Goal: Task Accomplishment & Management: Manage account settings

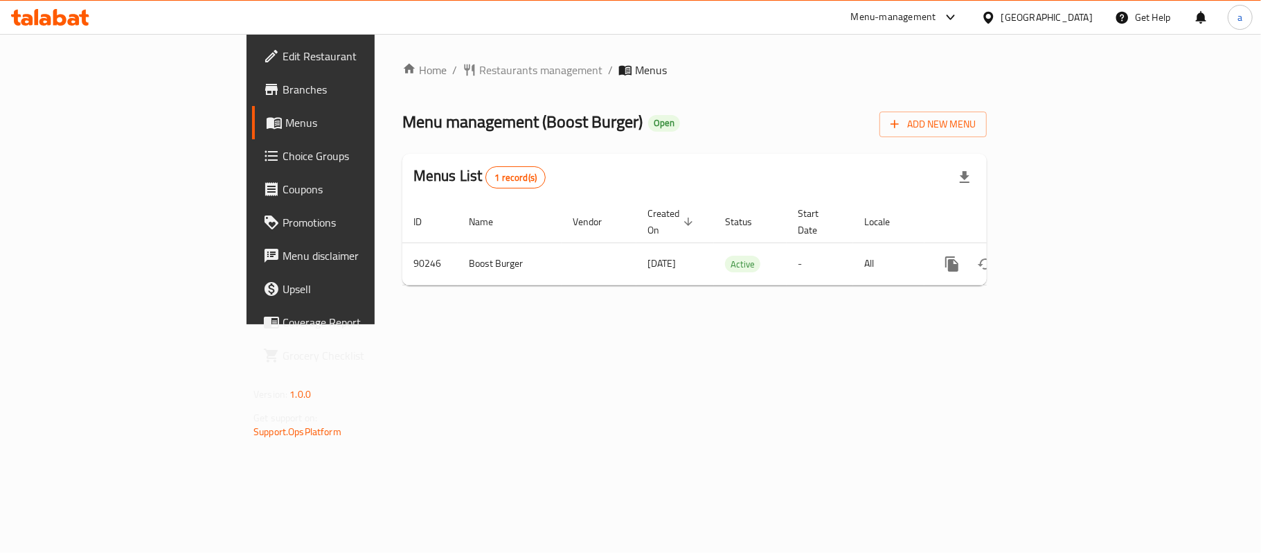
click at [1072, 12] on div "[GEOGRAPHIC_DATA]" at bounding box center [1046, 17] width 91 height 15
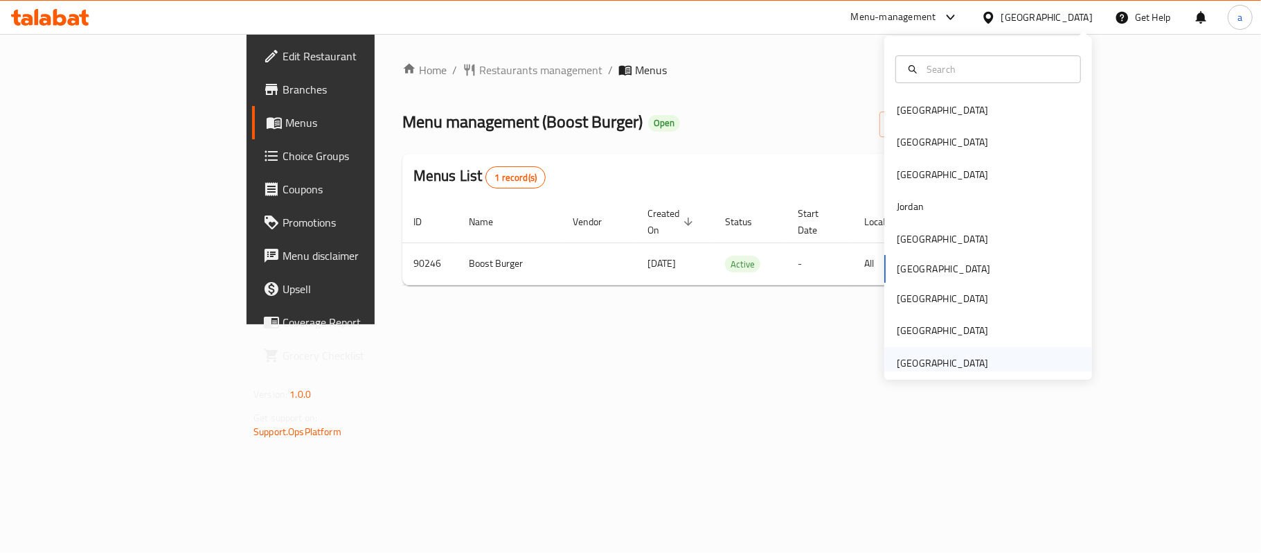
click at [937, 363] on div "[GEOGRAPHIC_DATA]" at bounding box center [942, 362] width 91 height 15
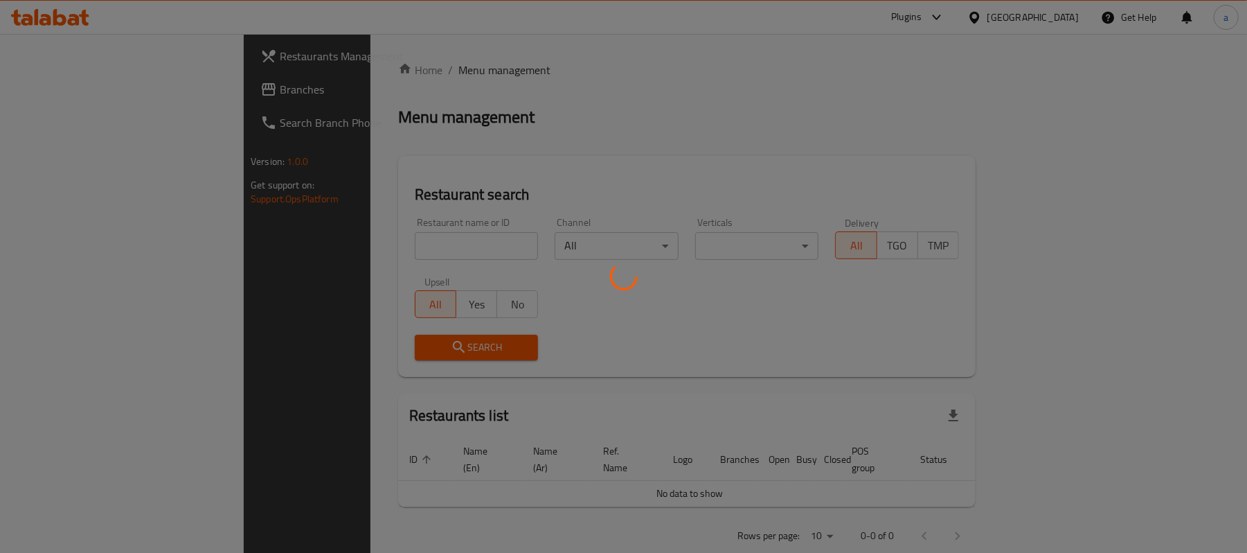
click at [71, 89] on div at bounding box center [623, 276] width 1247 height 553
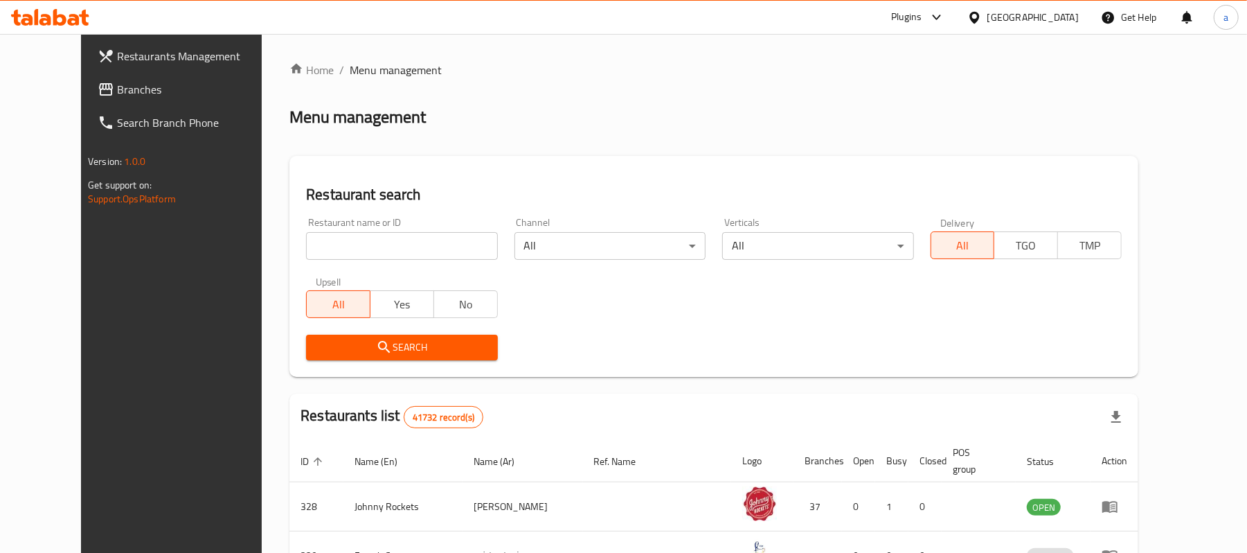
click at [117, 89] on span "Branches" at bounding box center [197, 89] width 161 height 17
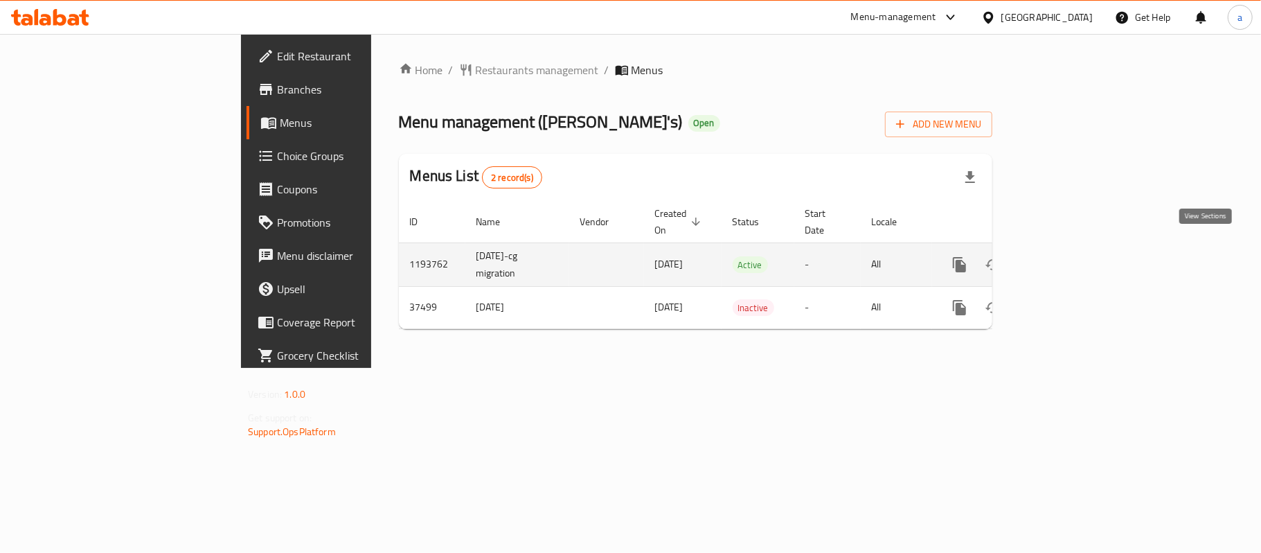
click at [1068, 256] on icon "enhanced table" at bounding box center [1059, 264] width 17 height 17
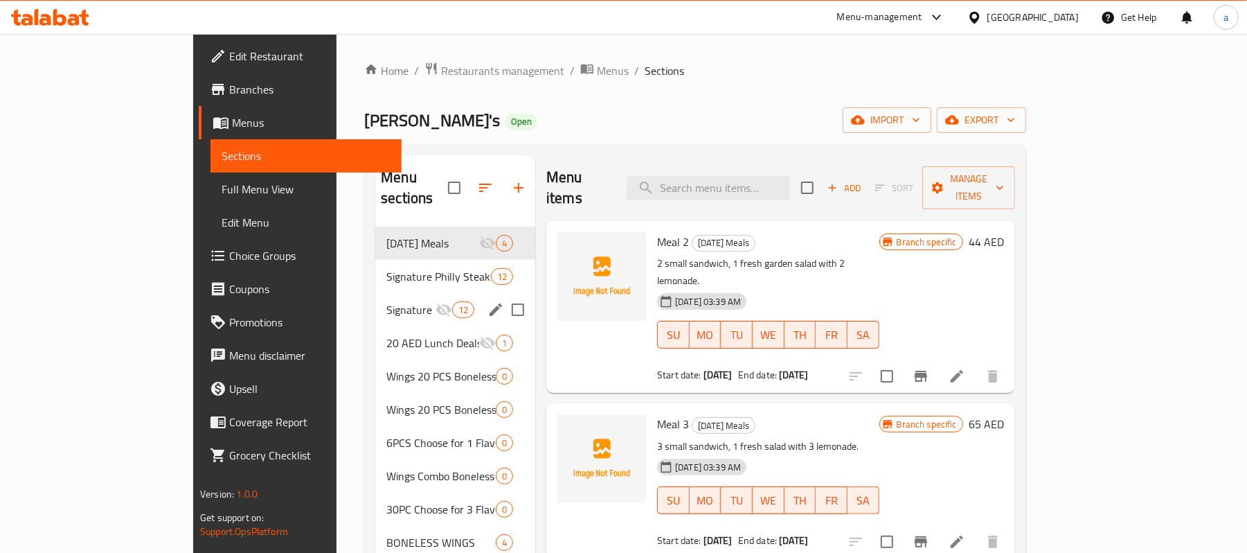
scroll to position [92, 0]
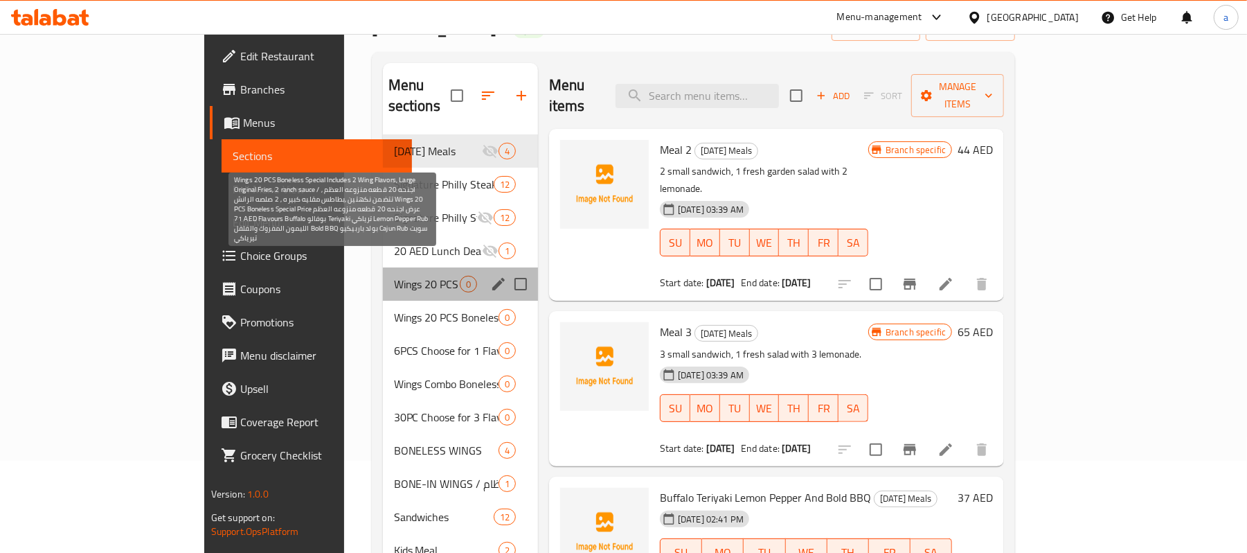
click at [394, 276] on span "Wings 20 PCS Boneless Special Includes 2 Wing Flavors, Large Original Fries, 2 …" at bounding box center [427, 284] width 66 height 17
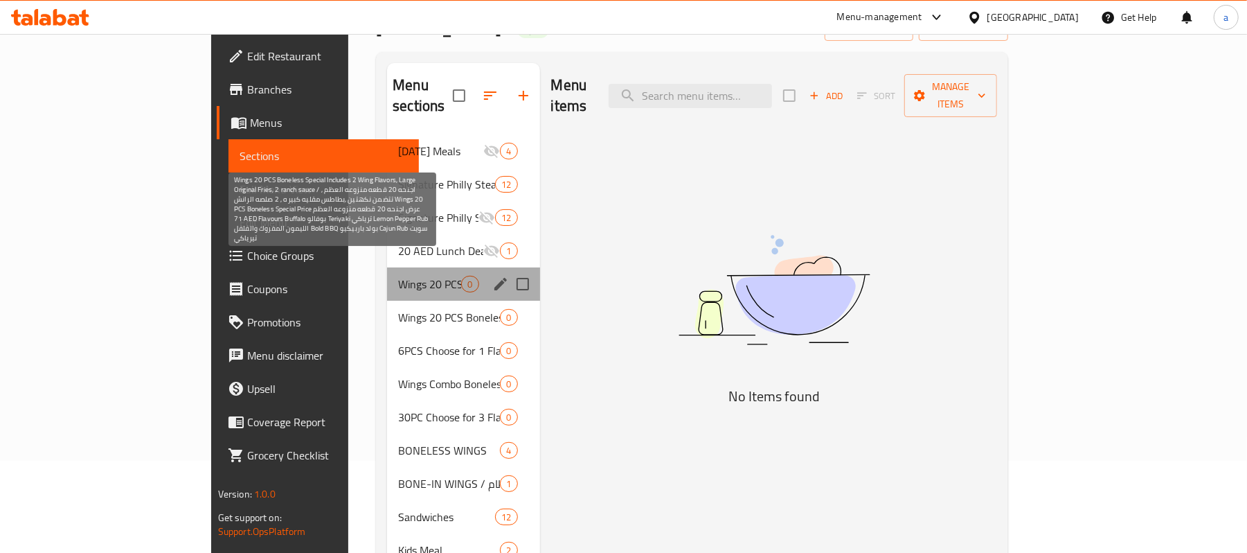
click at [398, 276] on span "Wings 20 PCS Boneless Special Includes 2 Wing Flavors, Large Original Fries, 2 …" at bounding box center [429, 284] width 63 height 17
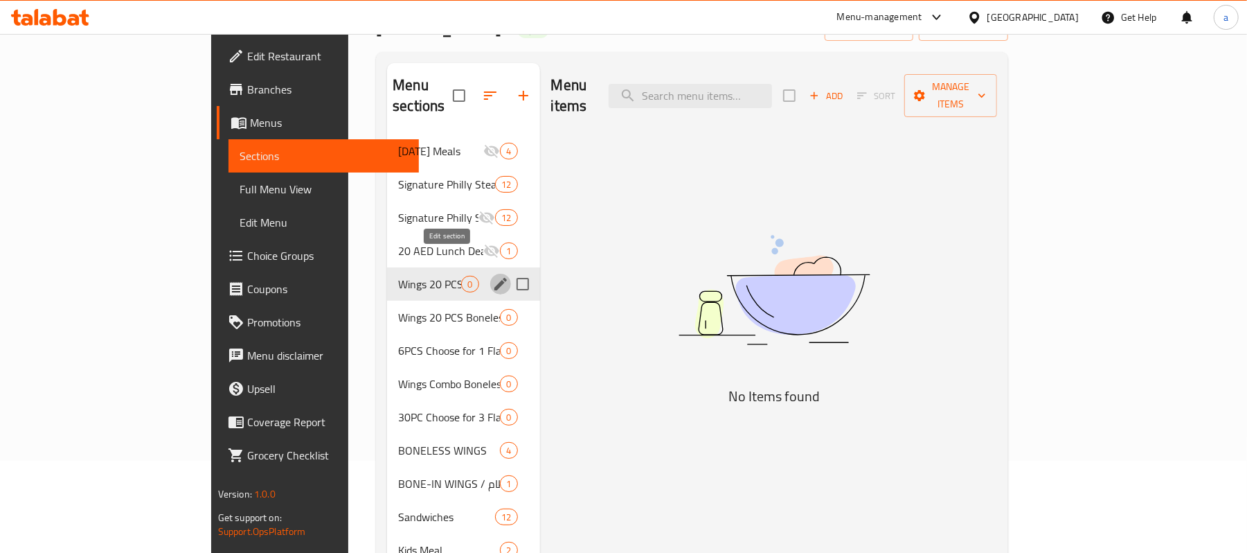
click at [492, 276] on icon "edit" at bounding box center [500, 284] width 17 height 17
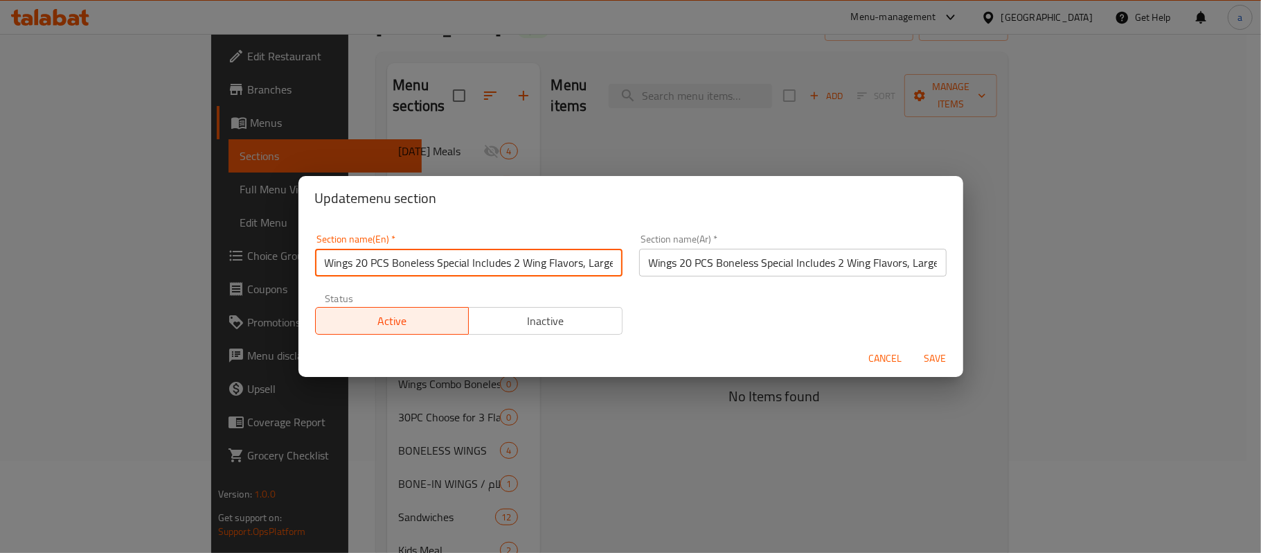
click at [524, 267] on input "Wings 20 PCS Boneless Special Includes 2 Wing Flavors, Large Original Fries, 2 …" at bounding box center [468, 263] width 307 height 28
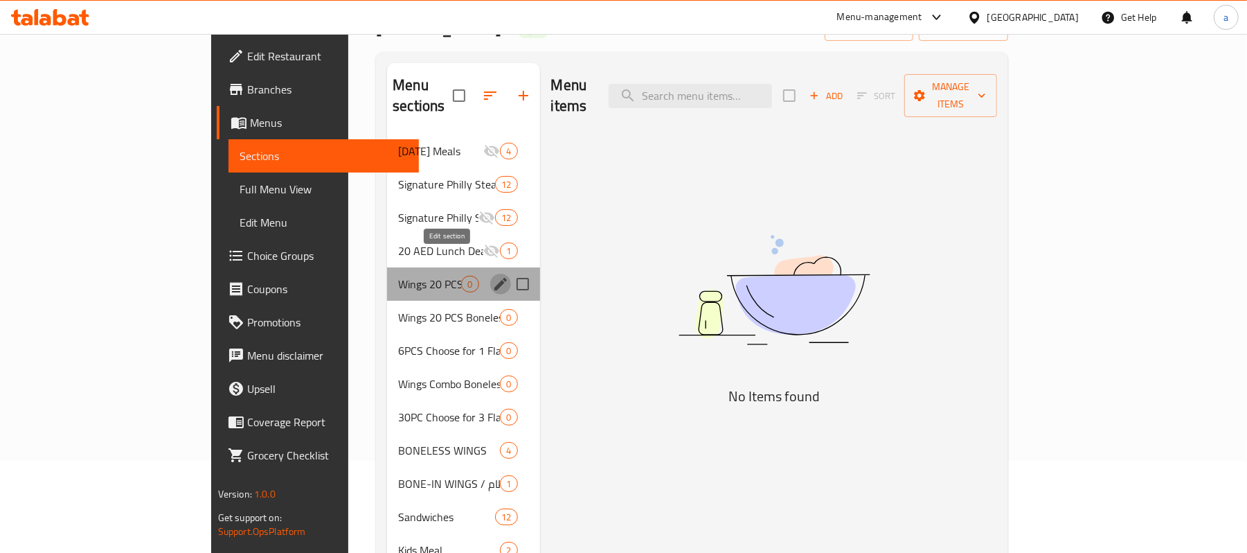
click at [494, 278] on icon "edit" at bounding box center [500, 284] width 12 height 12
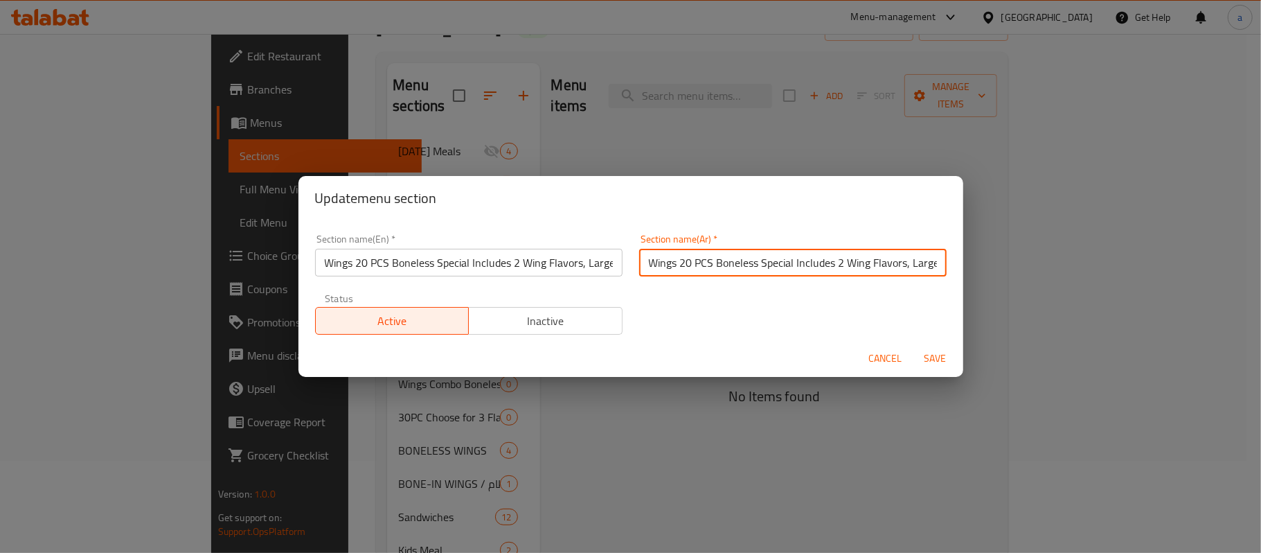
click at [755, 253] on input "Wings 20 PCS Boneless Special Includes 2 Wing Flavors, Large Original Fries, 2 …" at bounding box center [792, 263] width 307 height 28
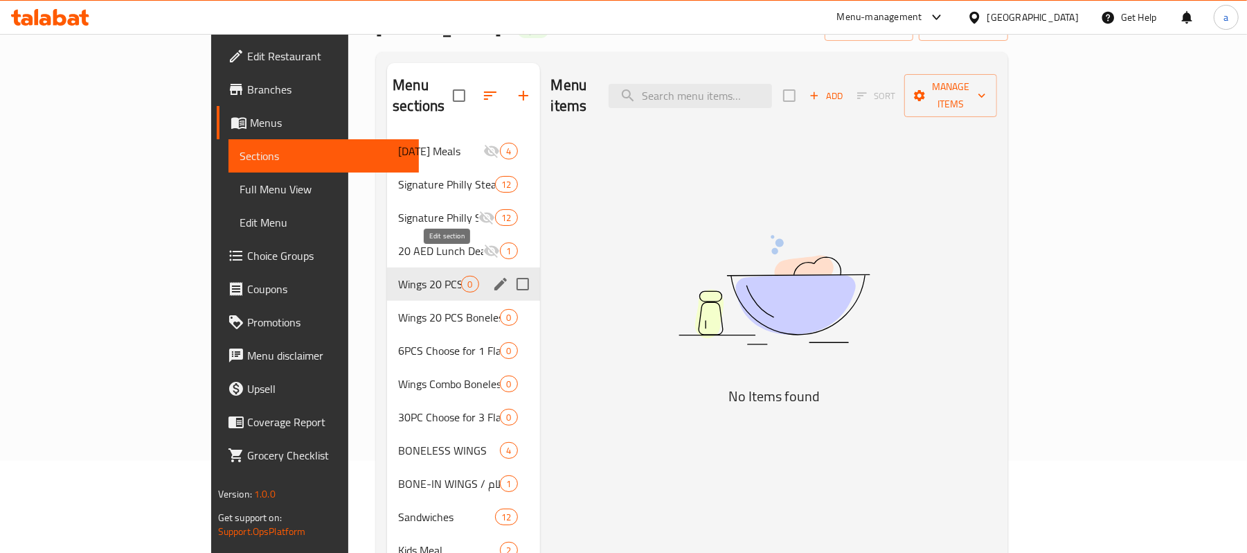
click at [492, 276] on icon "edit" at bounding box center [500, 284] width 17 height 17
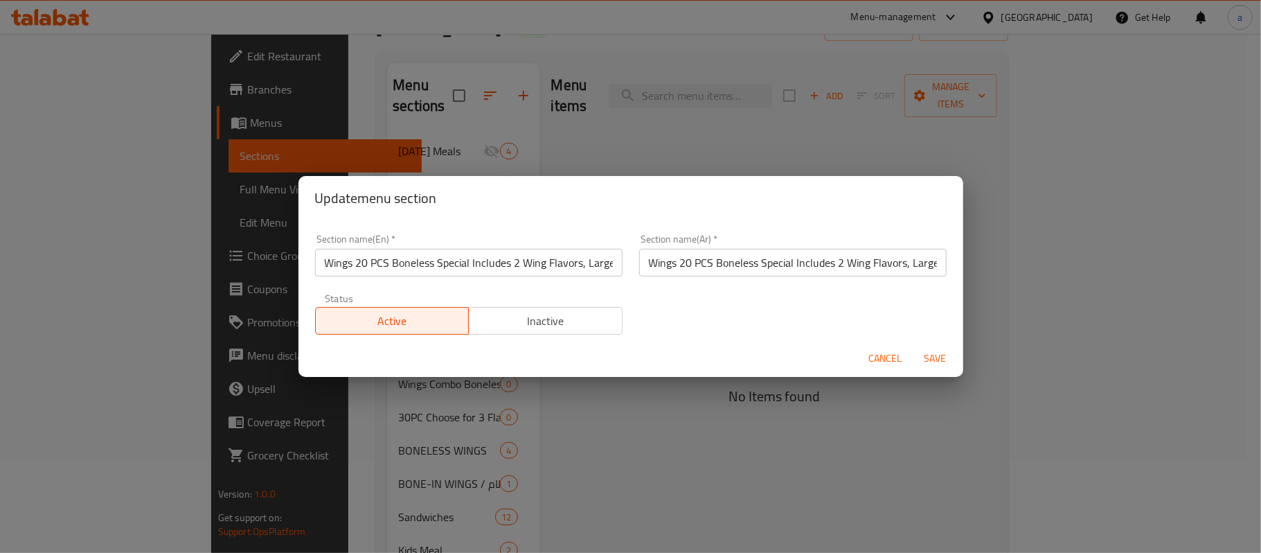
click at [512, 266] on input "Wings 20 PCS Boneless Special Includes 2 Wing Flavors, Large Original Fries, 2 …" at bounding box center [468, 263] width 307 height 28
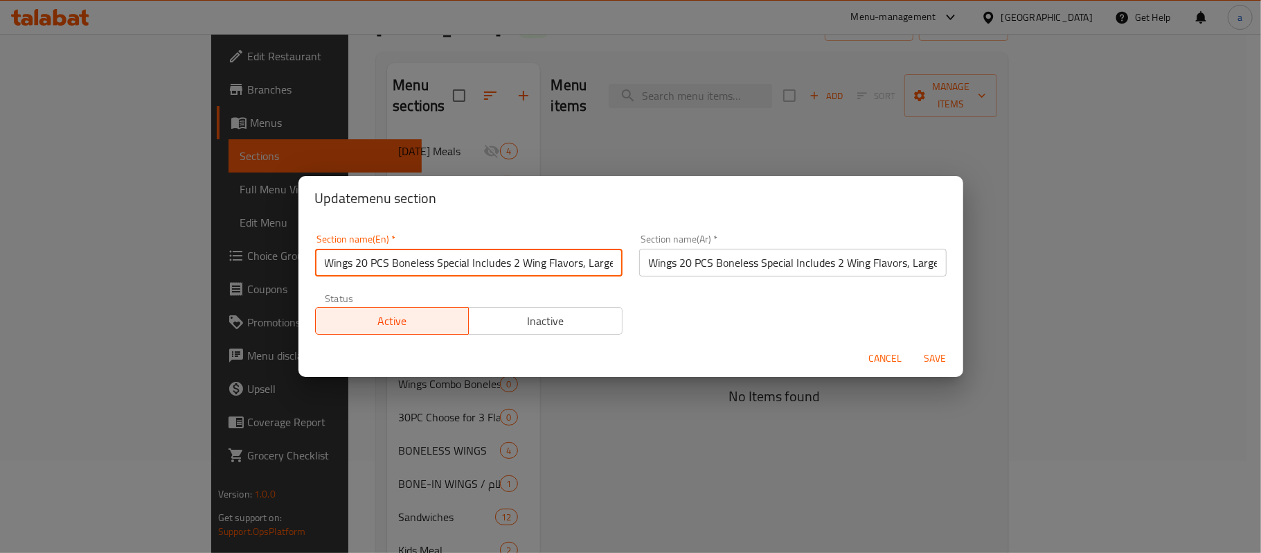
click at [512, 266] on input "Wings 20 PCS Boneless Special Includes 2 Wing Flavors, Large Original Fries, 2 …" at bounding box center [468, 263] width 307 height 28
